Goal: Information Seeking & Learning: Learn about a topic

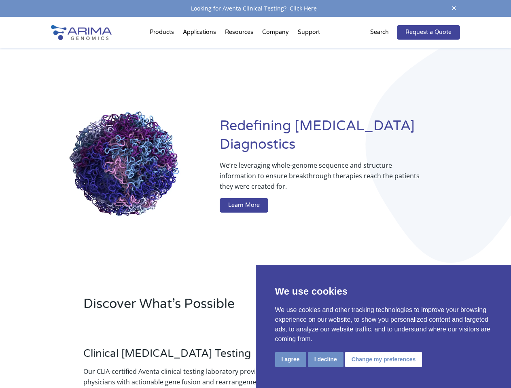
click at [290, 359] on button "I agree" at bounding box center [290, 359] width 31 height 15
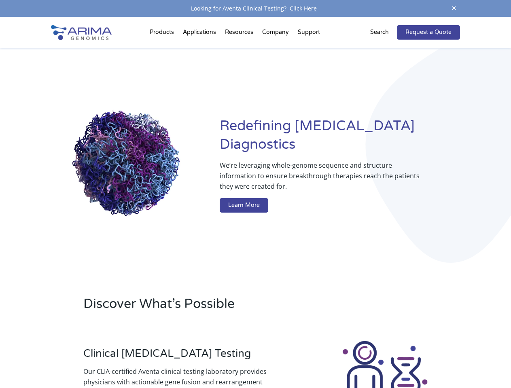
click at [325, 359] on div at bounding box center [385, 385] width 150 height 90
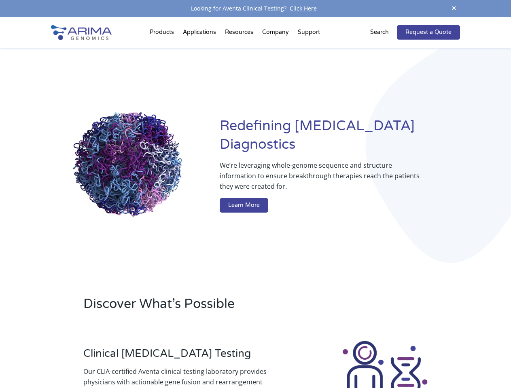
click at [382, 359] on img at bounding box center [385, 385] width 90 height 90
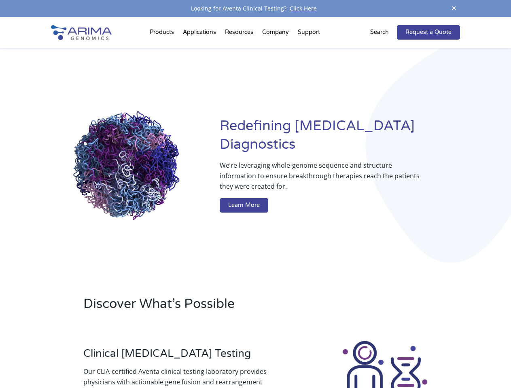
click at [454, 8] on span at bounding box center [454, 8] width 12 height 11
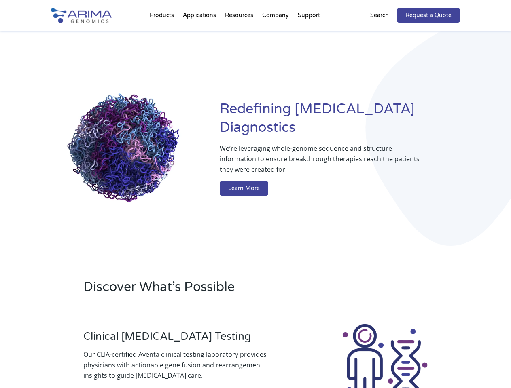
click at [163, 34] on div "Redefining [MEDICAL_DATA] Diagnostics We’re leveraging whole-genome sequence an…" at bounding box center [255, 149] width 408 height 237
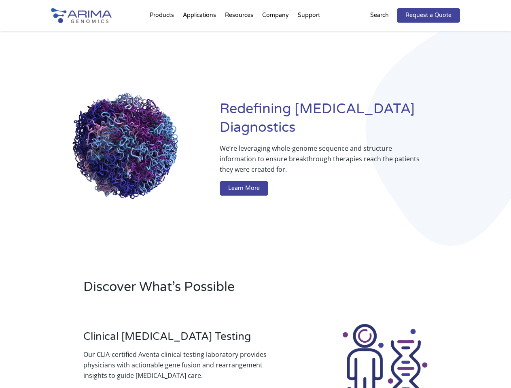
click at [240, 34] on div "Redefining [MEDICAL_DATA] Diagnostics We’re leveraging whole-genome sequence an…" at bounding box center [255, 149] width 408 height 237
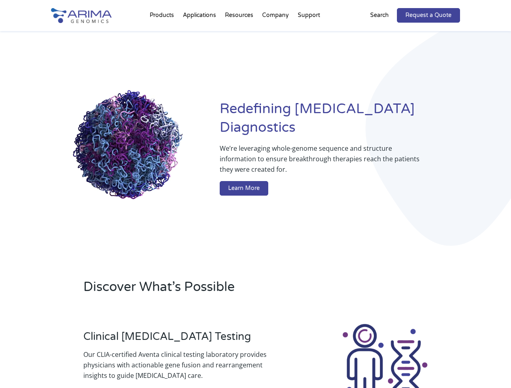
click at [276, 34] on div "Redefining [MEDICAL_DATA] Diagnostics We’re leveraging whole-genome sequence an…" at bounding box center [255, 149] width 408 height 237
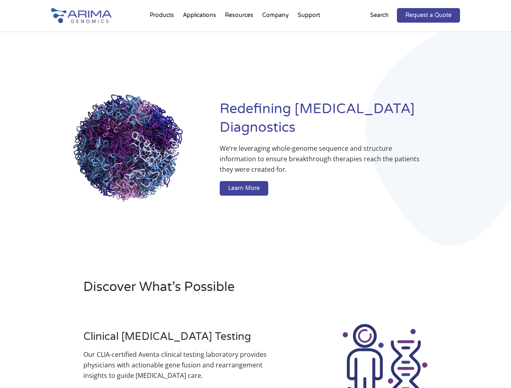
click at [308, 34] on div "Redefining [MEDICAL_DATA] Diagnostics We’re leveraging whole-genome sequence an…" at bounding box center [255, 149] width 408 height 237
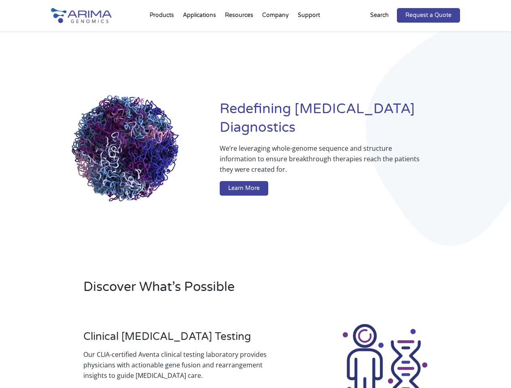
click at [384, 32] on div "Redefining [MEDICAL_DATA] Diagnostics We’re leveraging whole-genome sequence an…" at bounding box center [255, 149] width 408 height 237
